Goal: Task Accomplishment & Management: Use online tool/utility

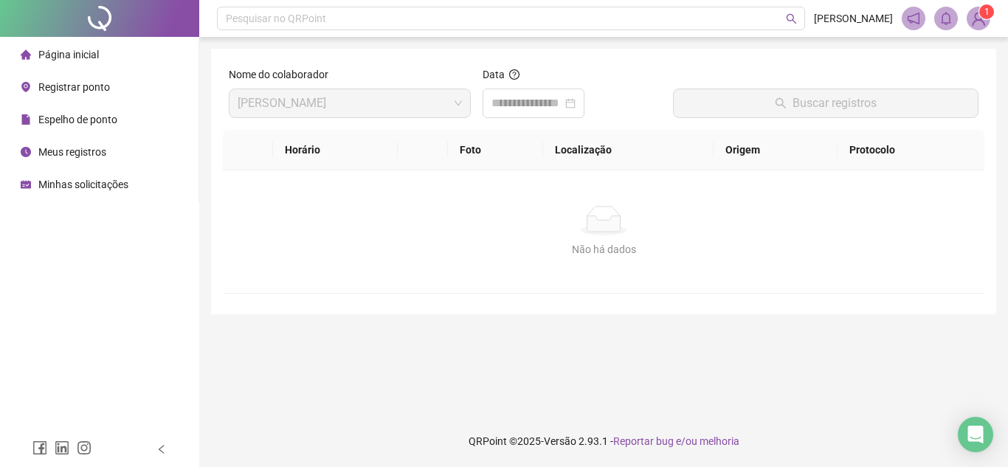
click at [109, 78] on div "Registrar ponto" at bounding box center [65, 87] width 89 height 30
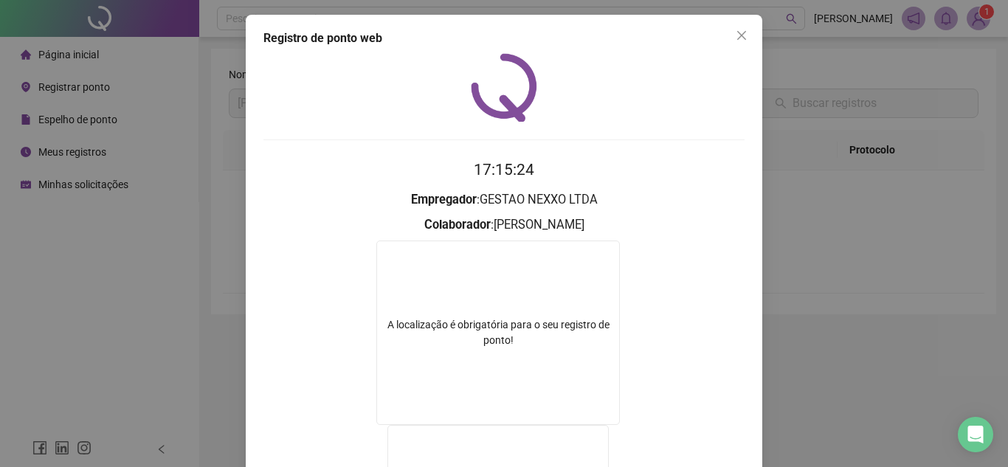
click at [745, 47] on div "Registro de ponto web 17:15:24 Empregador : GESTAO NEXXO LTDA Colaborador : [PE…" at bounding box center [504, 355] width 517 height 680
click at [743, 41] on button "Close" at bounding box center [742, 36] width 24 height 24
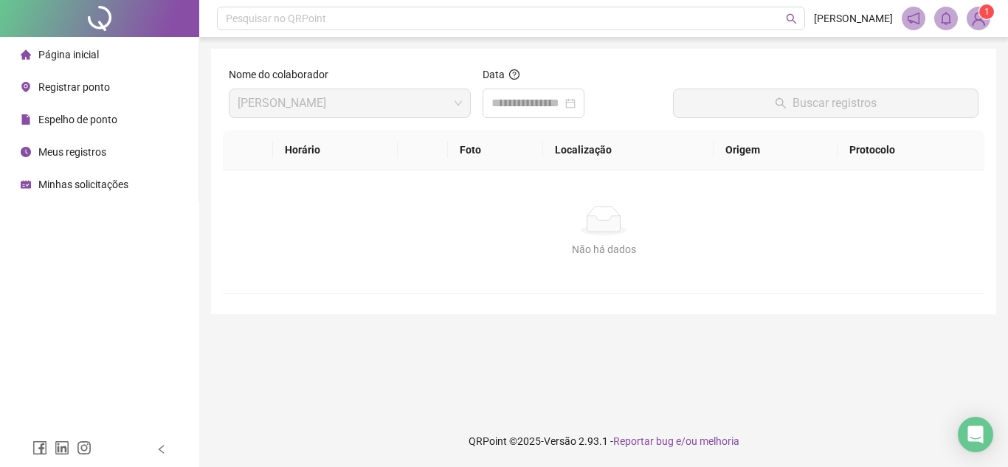
click at [79, 49] on span "Página inicial" at bounding box center [68, 55] width 61 height 12
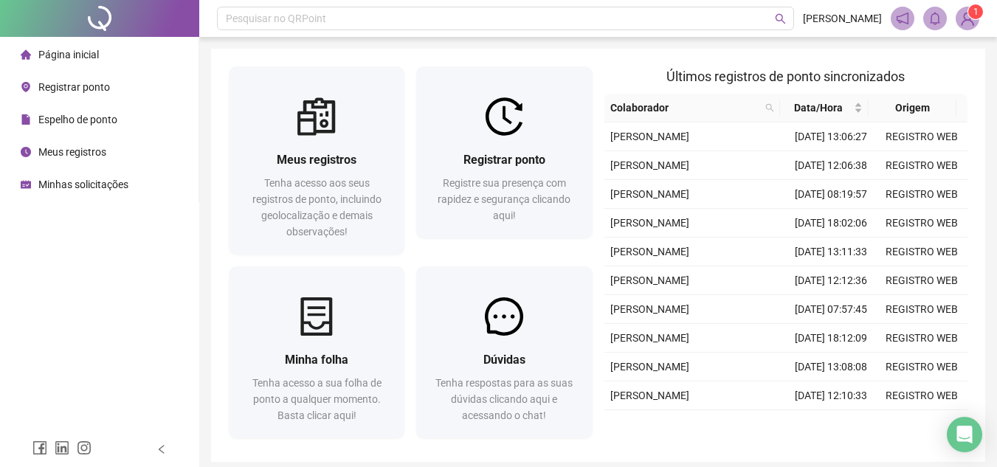
click at [92, 86] on span "Registrar ponto" at bounding box center [74, 87] width 72 height 12
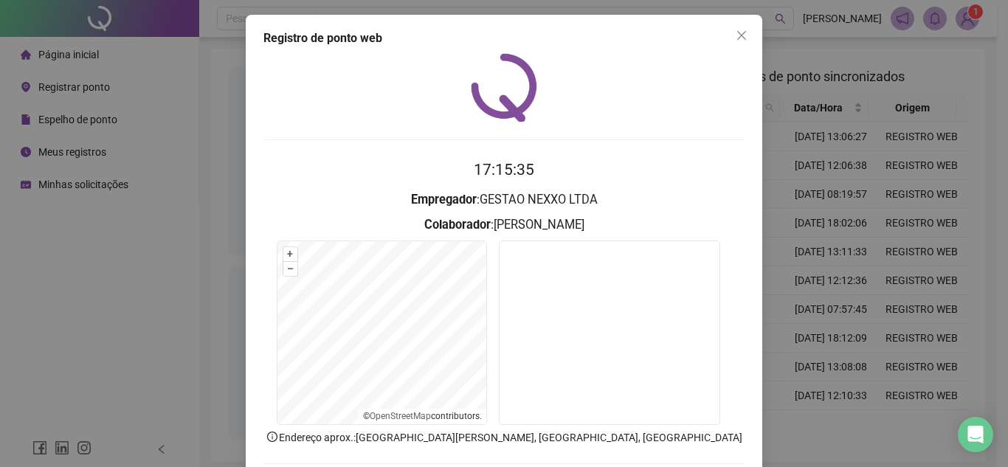
scroll to position [77, 0]
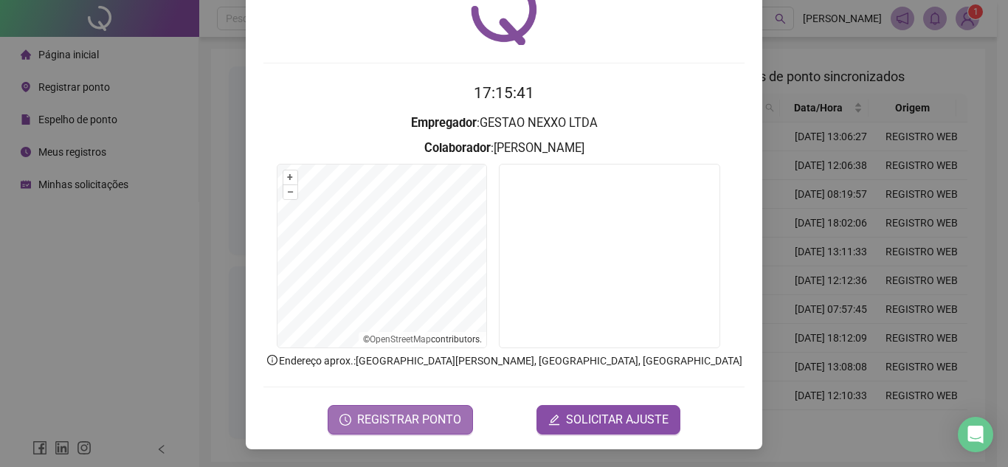
click at [404, 407] on button "REGISTRAR PONTO" at bounding box center [400, 420] width 145 height 30
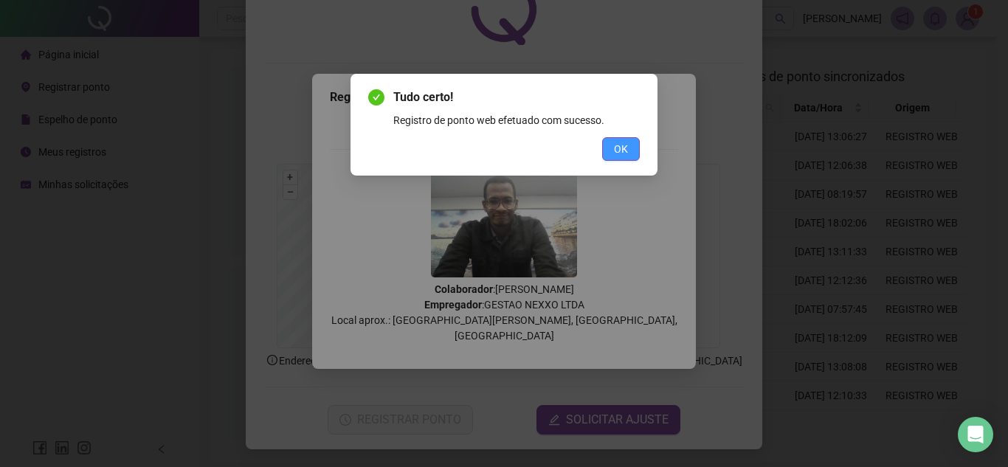
click at [617, 153] on span "OK" at bounding box center [621, 149] width 14 height 16
